Goal: Navigation & Orientation: Go to known website

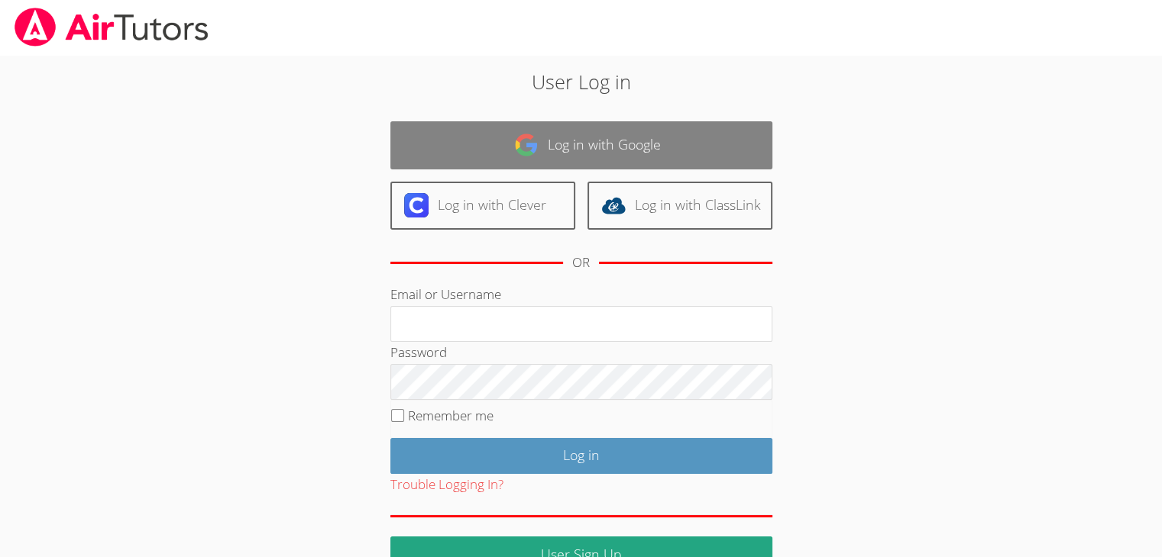
drag, startPoint x: 0, startPoint y: 0, endPoint x: 556, endPoint y: 144, distance: 574.2
click at [556, 144] on link "Log in with Google" at bounding box center [581, 145] width 382 height 48
